Goal: Find specific page/section: Find specific page/section

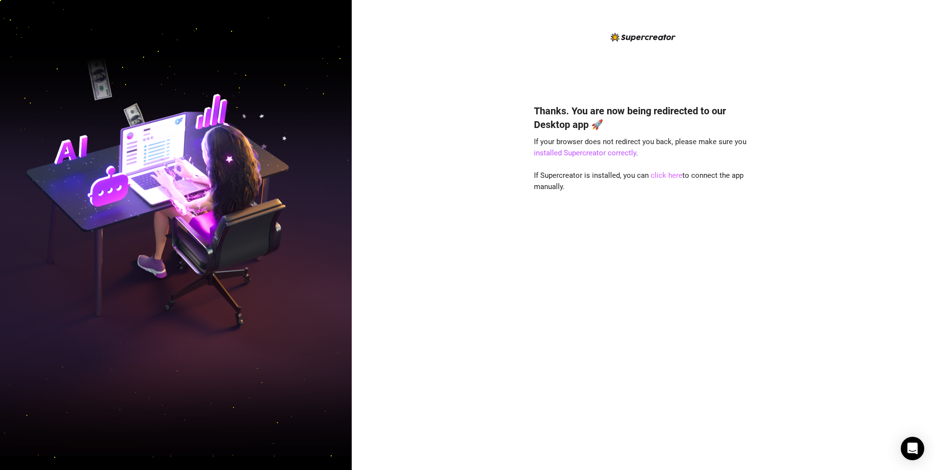
click at [660, 176] on link "click here" at bounding box center [667, 175] width 32 height 9
